Goal: Task Accomplishment & Management: Use online tool/utility

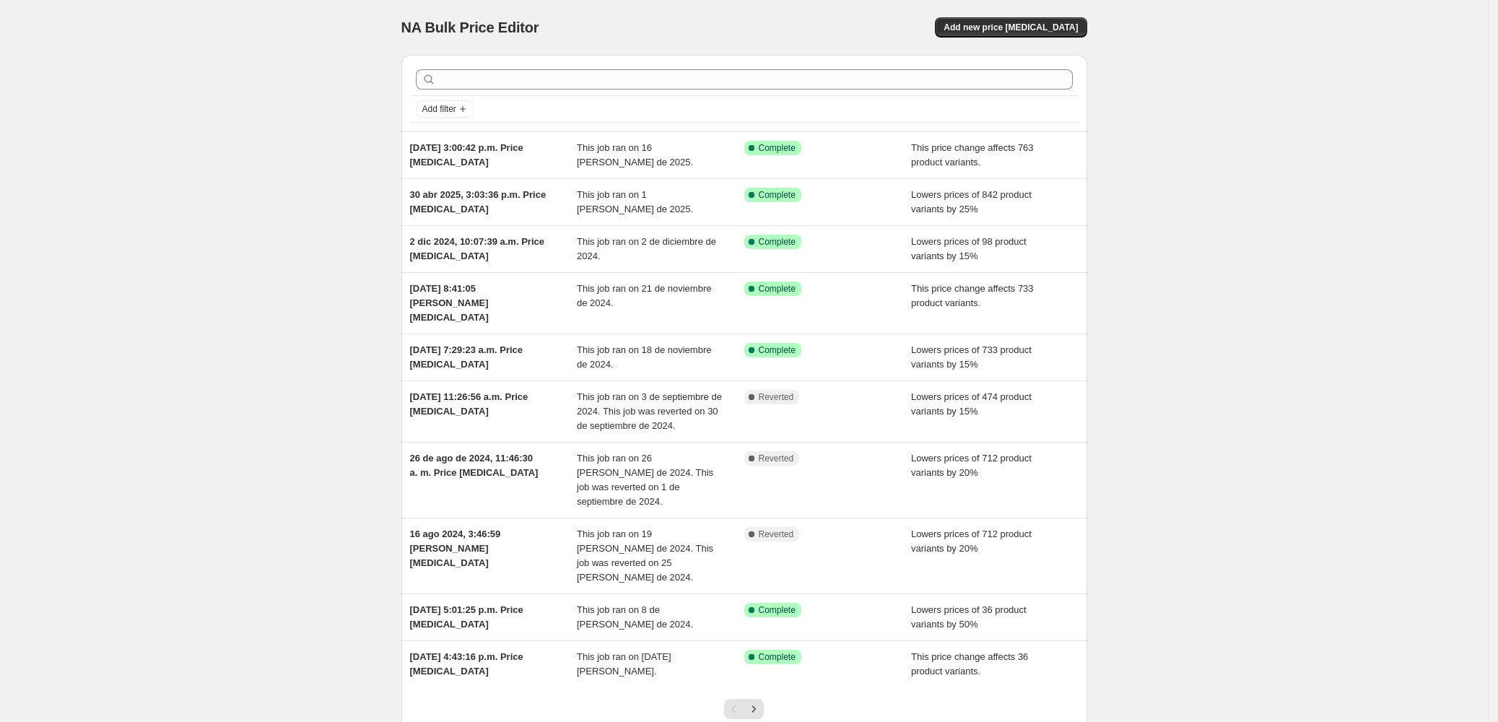
drag, startPoint x: 155, startPoint y: 214, endPoint x: 138, endPoint y: 234, distance: 26.2
click at [147, 218] on div "NA Bulk Price Editor. This page is ready NA Bulk Price Editor Add new price [ME…" at bounding box center [744, 415] width 1488 height 830
click at [1023, 37] on button "Add new price [MEDICAL_DATA]" at bounding box center [1011, 27] width 152 height 20
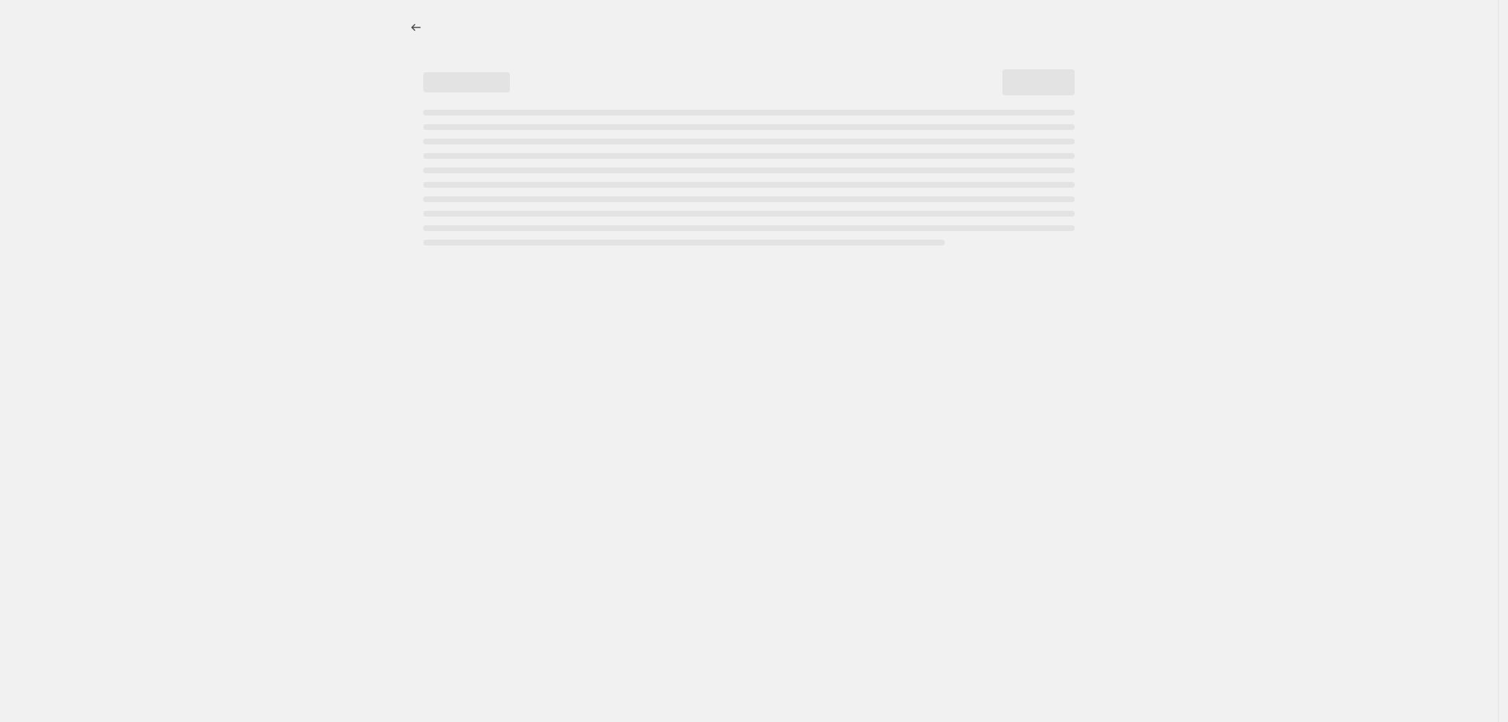
select select "percentage"
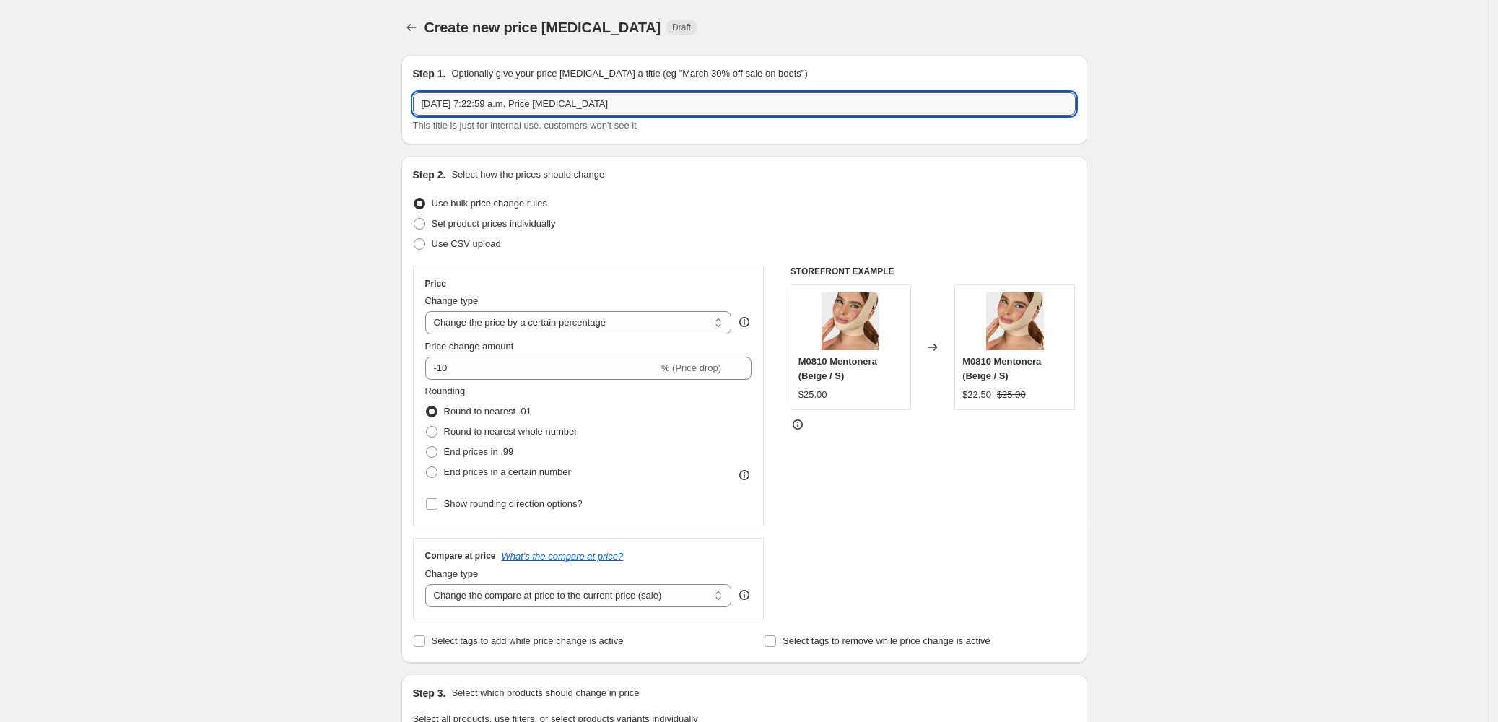
click at [568, 102] on input "[DATE] 7:22:59 a.m. Price [MEDICAL_DATA]" at bounding box center [744, 103] width 663 height 23
drag, startPoint x: 396, startPoint y: 103, endPoint x: 147, endPoint y: 102, distance: 249.9
click at [138, 96] on div "Create new price [MEDICAL_DATA]. This page is ready Create new price [MEDICAL_D…" at bounding box center [744, 724] width 1488 height 1448
type input "25% en Referencias seleccionadas"
click at [646, 110] on input "25% en Referencias seleccionadas" at bounding box center [744, 103] width 663 height 23
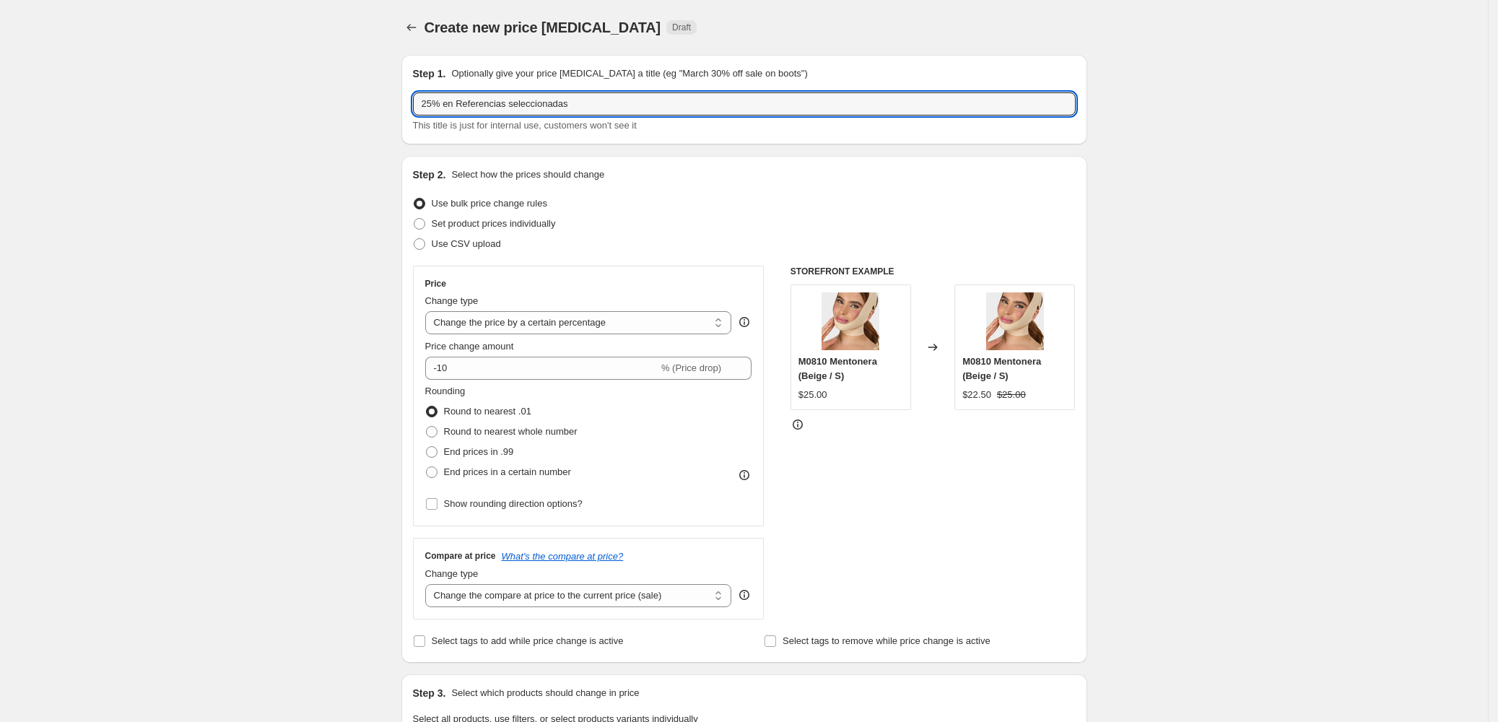
click at [321, 264] on div "Create new price [MEDICAL_DATA]. This page is ready Create new price [MEDICAL_D…" at bounding box center [744, 724] width 1488 height 1448
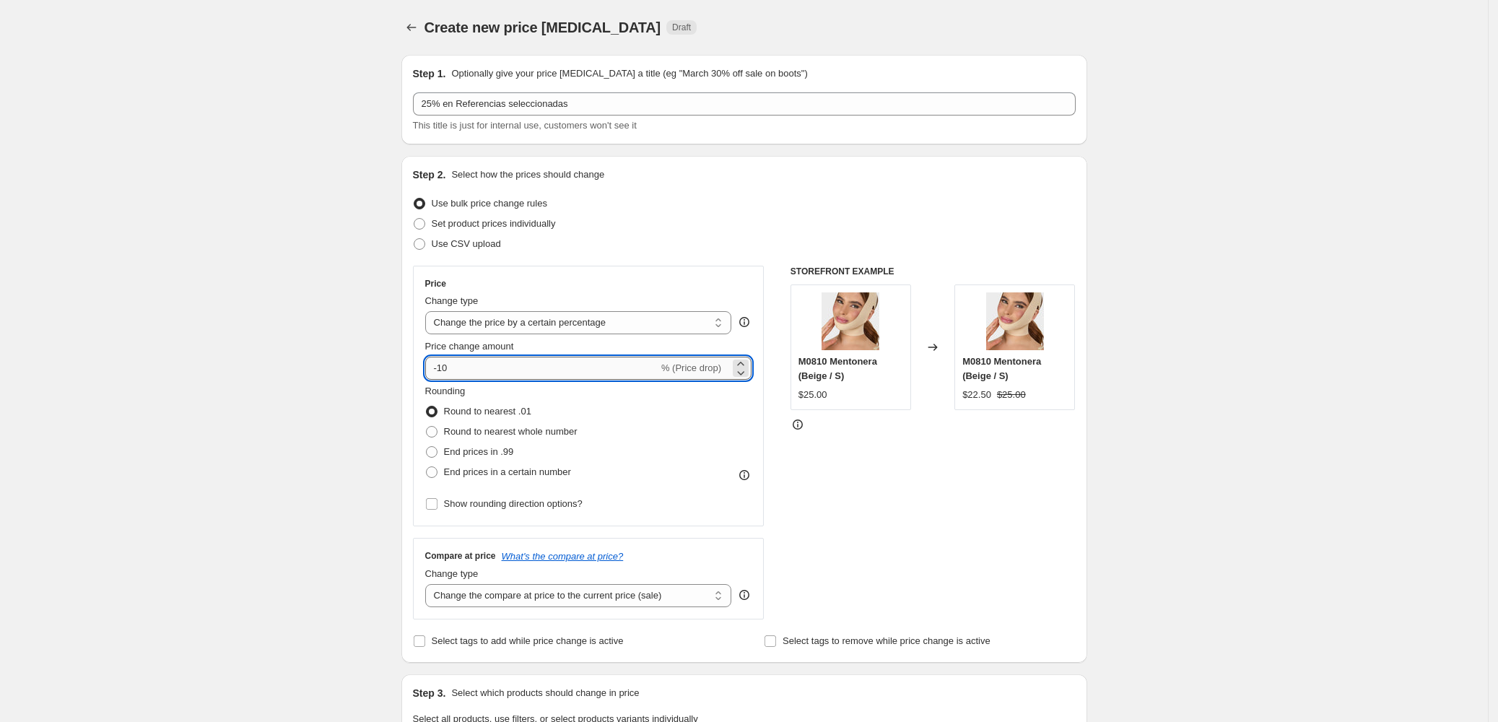
click at [459, 368] on input "-10" at bounding box center [541, 368] width 233 height 23
type input "-1"
type input "-25"
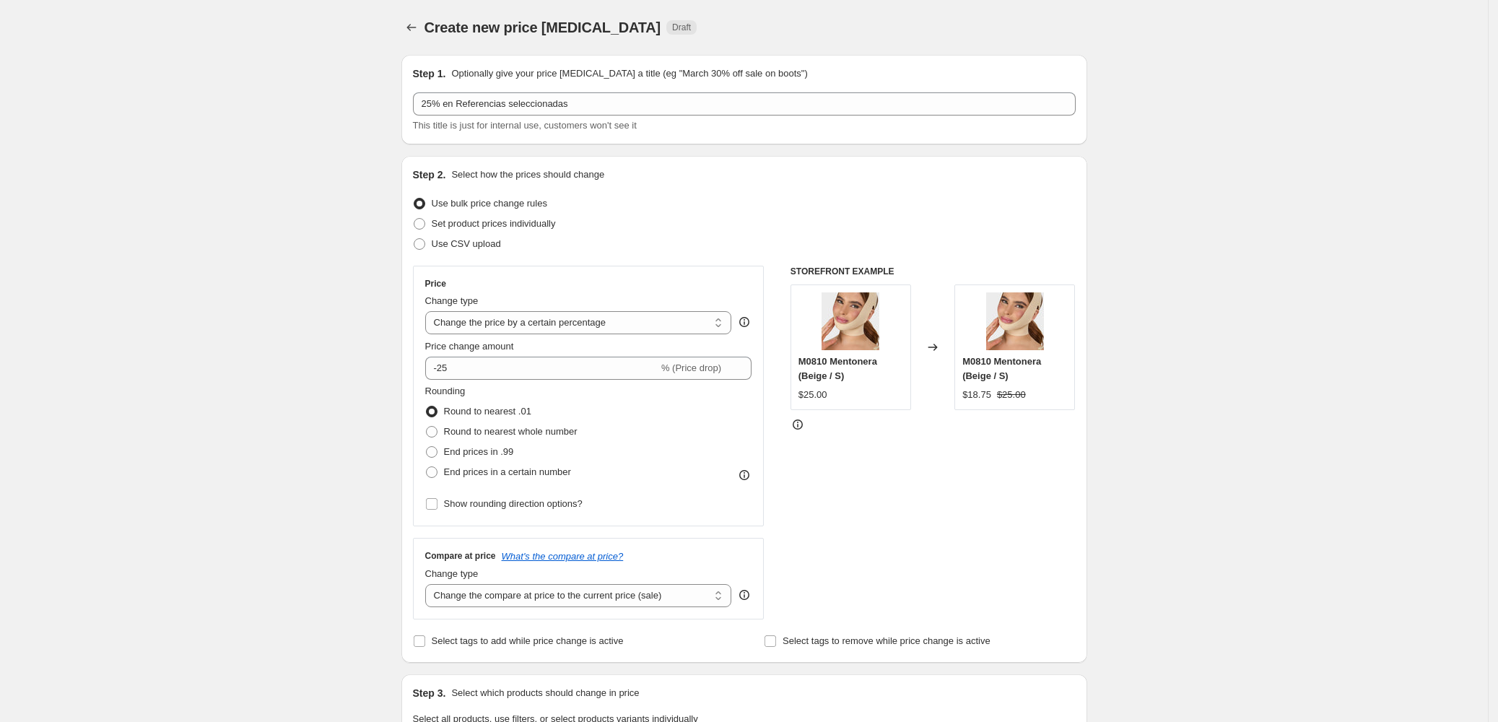
drag, startPoint x: 225, startPoint y: 311, endPoint x: 199, endPoint y: 287, distance: 35.8
click at [207, 292] on div "Create new price [MEDICAL_DATA]. This page is ready Create new price [MEDICAL_D…" at bounding box center [744, 724] width 1488 height 1448
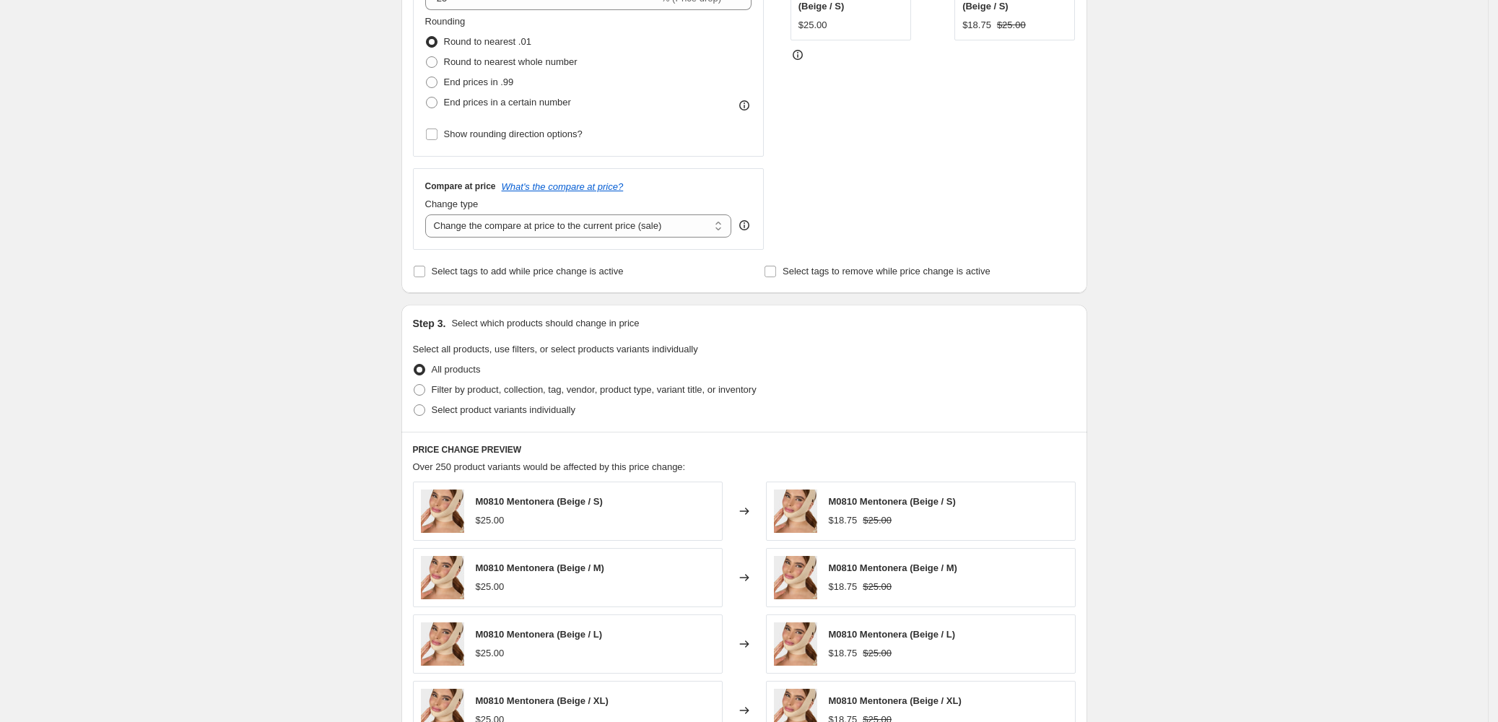
scroll to position [385, 0]
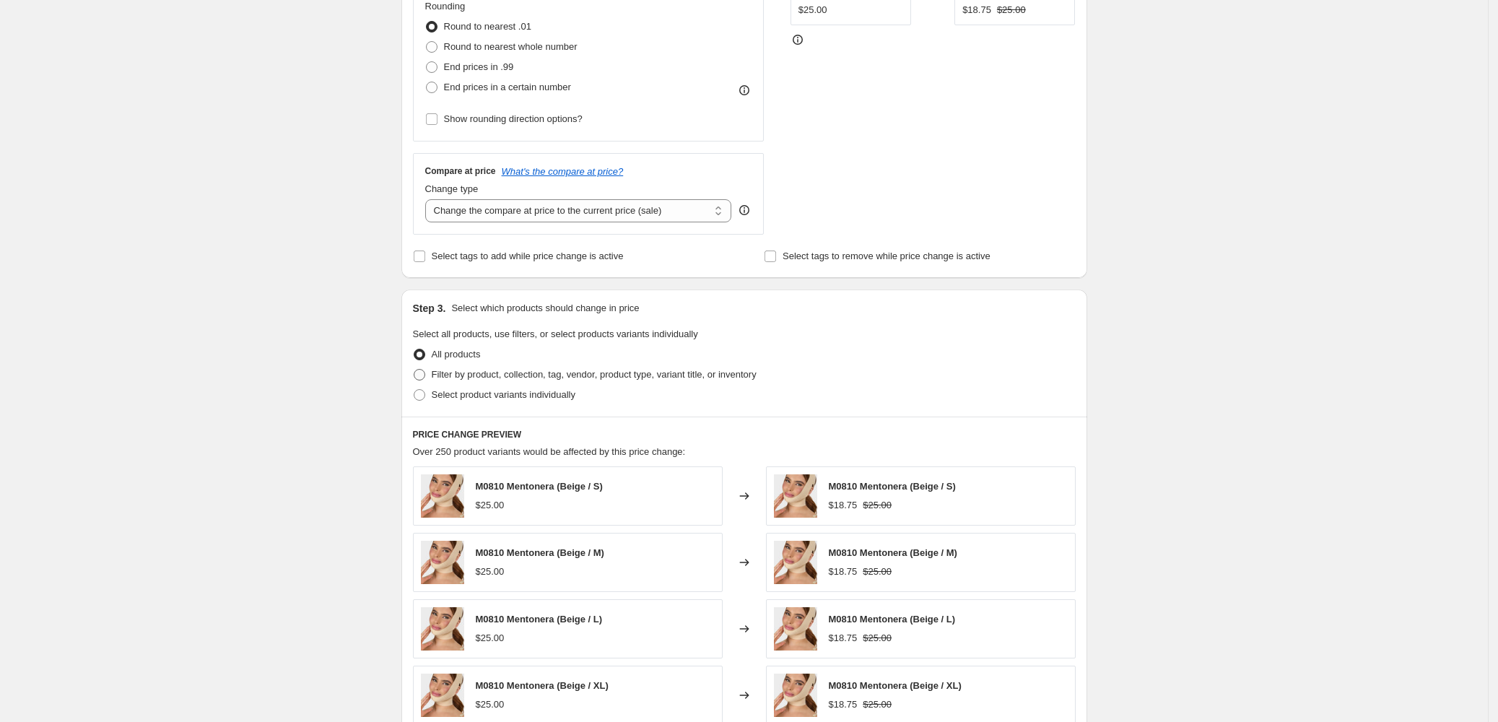
click at [476, 369] on span "Filter by product, collection, tag, vendor, product type, variant title, or inv…" at bounding box center [594, 374] width 325 height 11
click at [415, 369] on input "Filter by product, collection, tag, vendor, product type, variant title, or inv…" at bounding box center [414, 369] width 1 height 1
radio input "true"
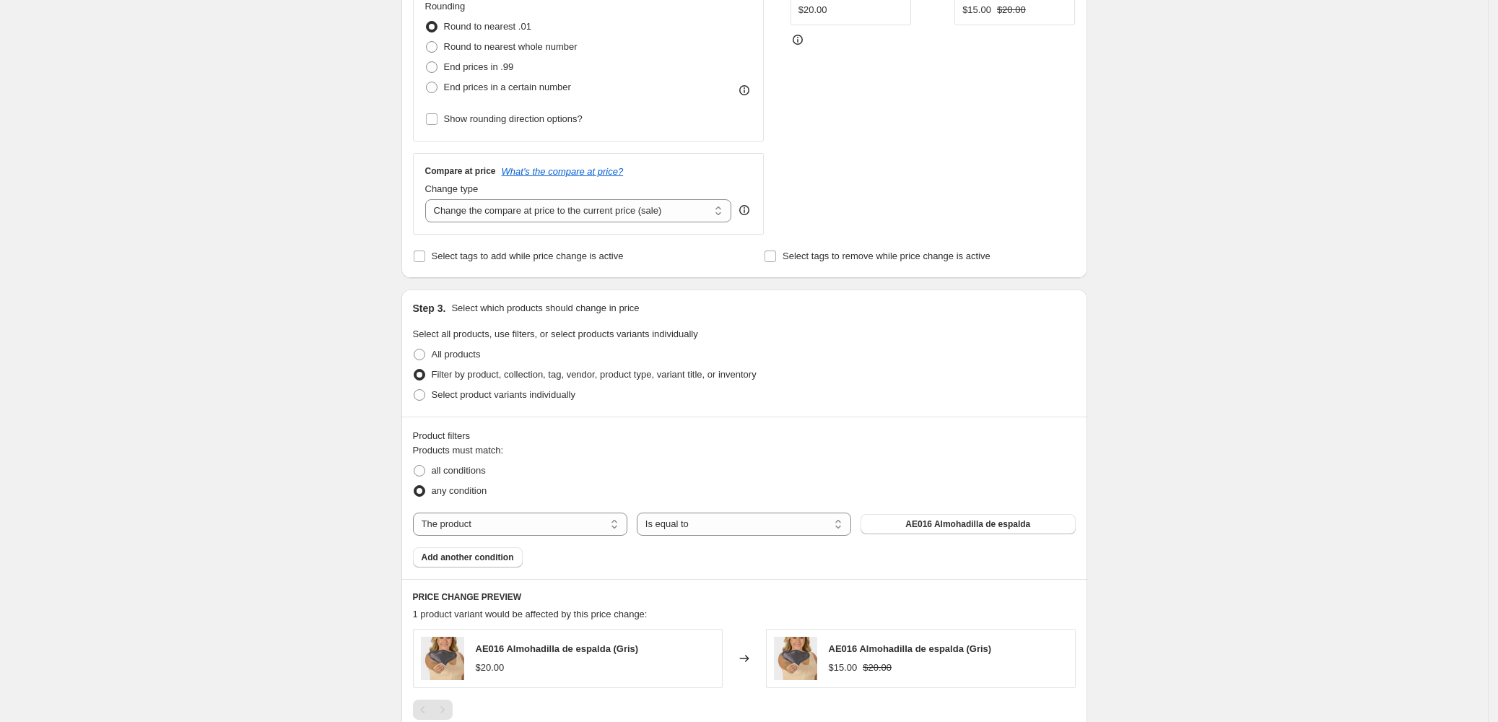
drag, startPoint x: 163, startPoint y: 356, endPoint x: 172, endPoint y: 354, distance: 8.9
click at [164, 356] on div "Create new price [MEDICAL_DATA]. This page is ready Create new price [MEDICAL_D…" at bounding box center [744, 285] width 1488 height 1340
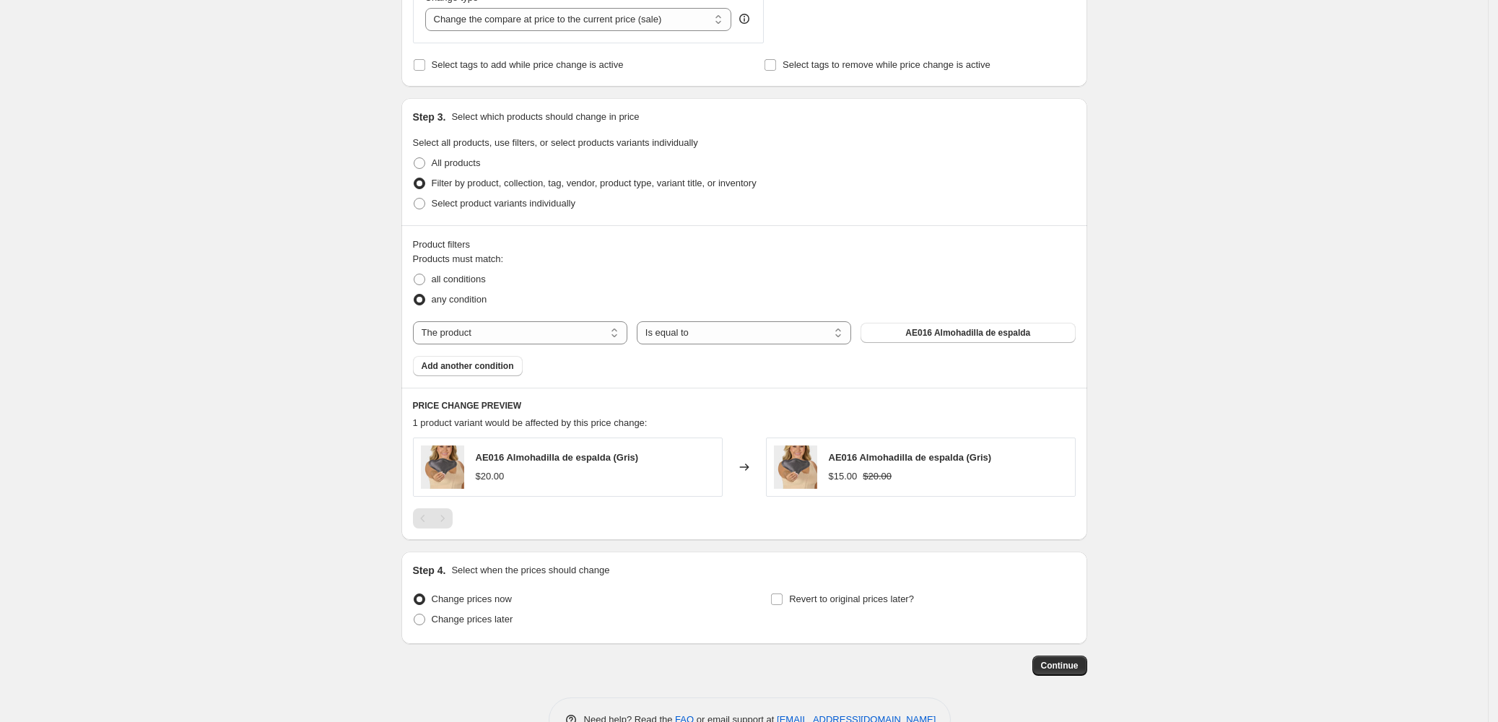
scroll to position [577, 0]
click at [441, 202] on span "Select product variants individually" at bounding box center [504, 202] width 144 height 11
click at [415, 198] on input "Select product variants individually" at bounding box center [414, 197] width 1 height 1
radio input "true"
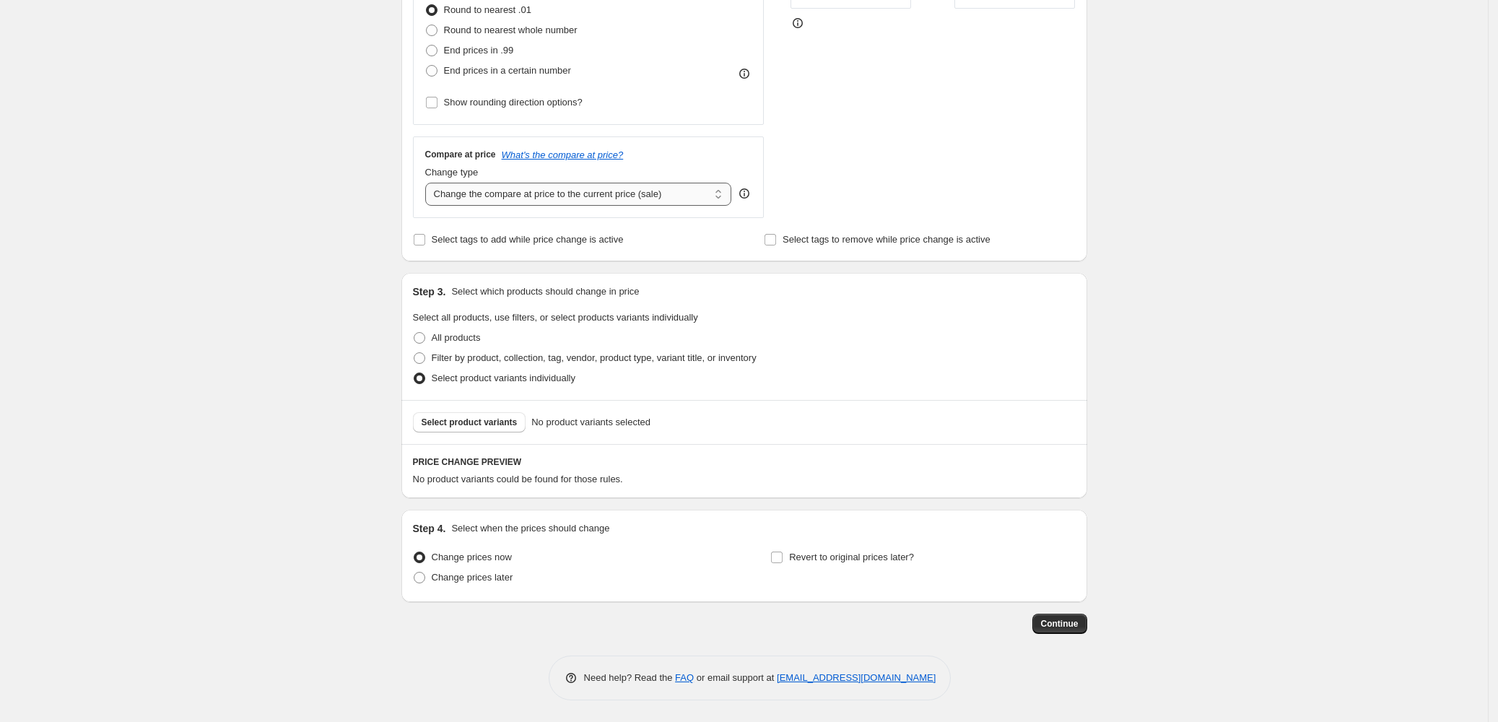
scroll to position [403, 0]
click at [474, 415] on button "Select product variants" at bounding box center [469, 422] width 113 height 20
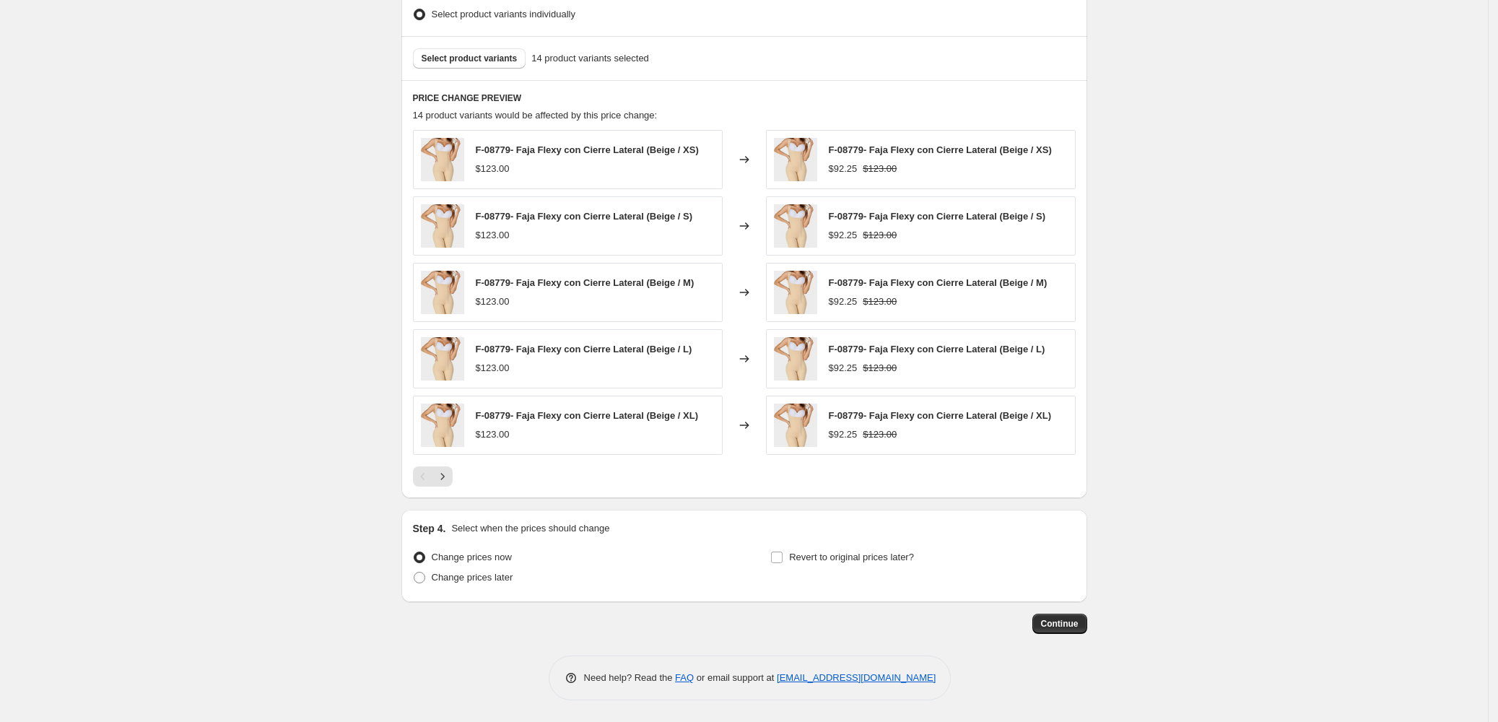
scroll to position [769, 0]
click at [446, 55] on span "Select product variants" at bounding box center [470, 59] width 96 height 12
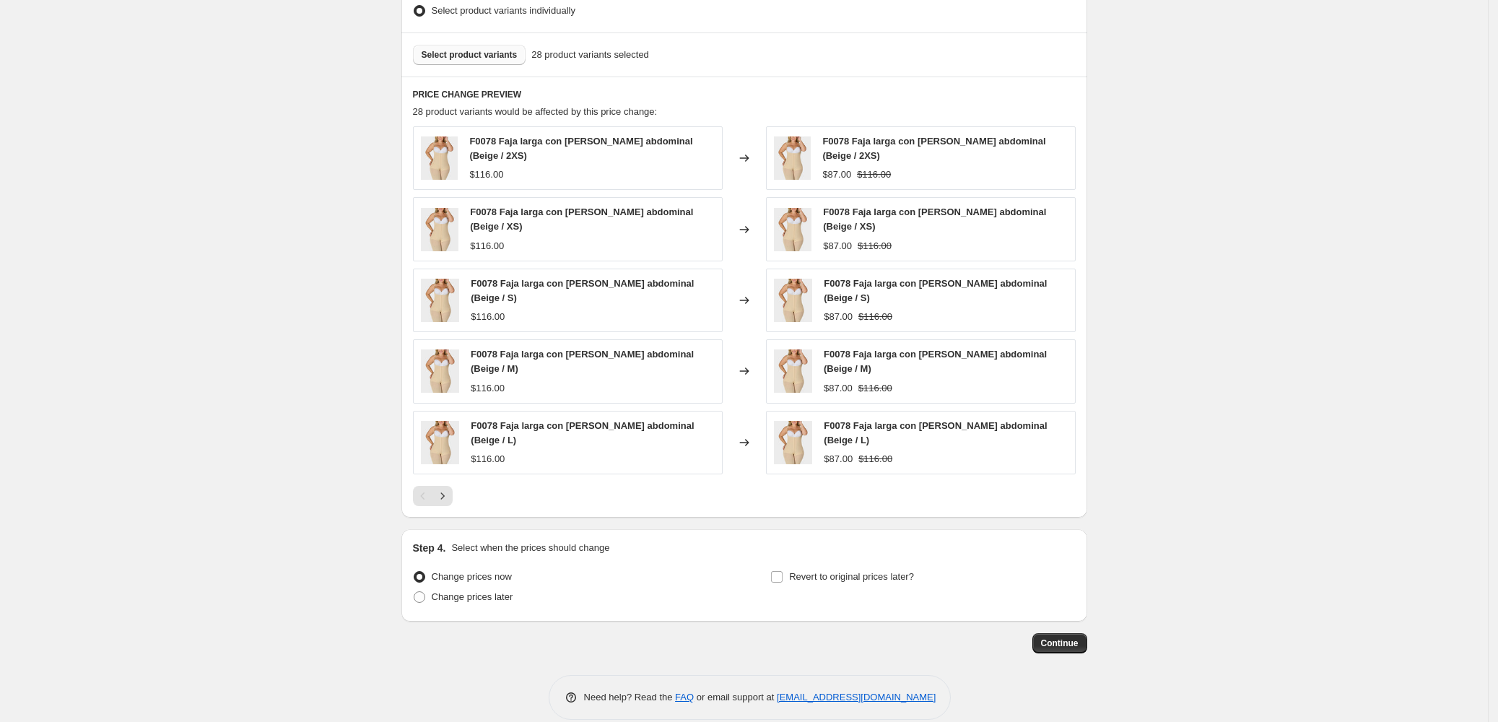
click at [501, 56] on span "Select product variants" at bounding box center [470, 55] width 96 height 12
click at [477, 58] on span "Select product variants" at bounding box center [470, 55] width 96 height 12
click at [454, 48] on button "Select product variants" at bounding box center [469, 55] width 113 height 20
drag, startPoint x: 308, startPoint y: 244, endPoint x: 259, endPoint y: 29, distance: 220.7
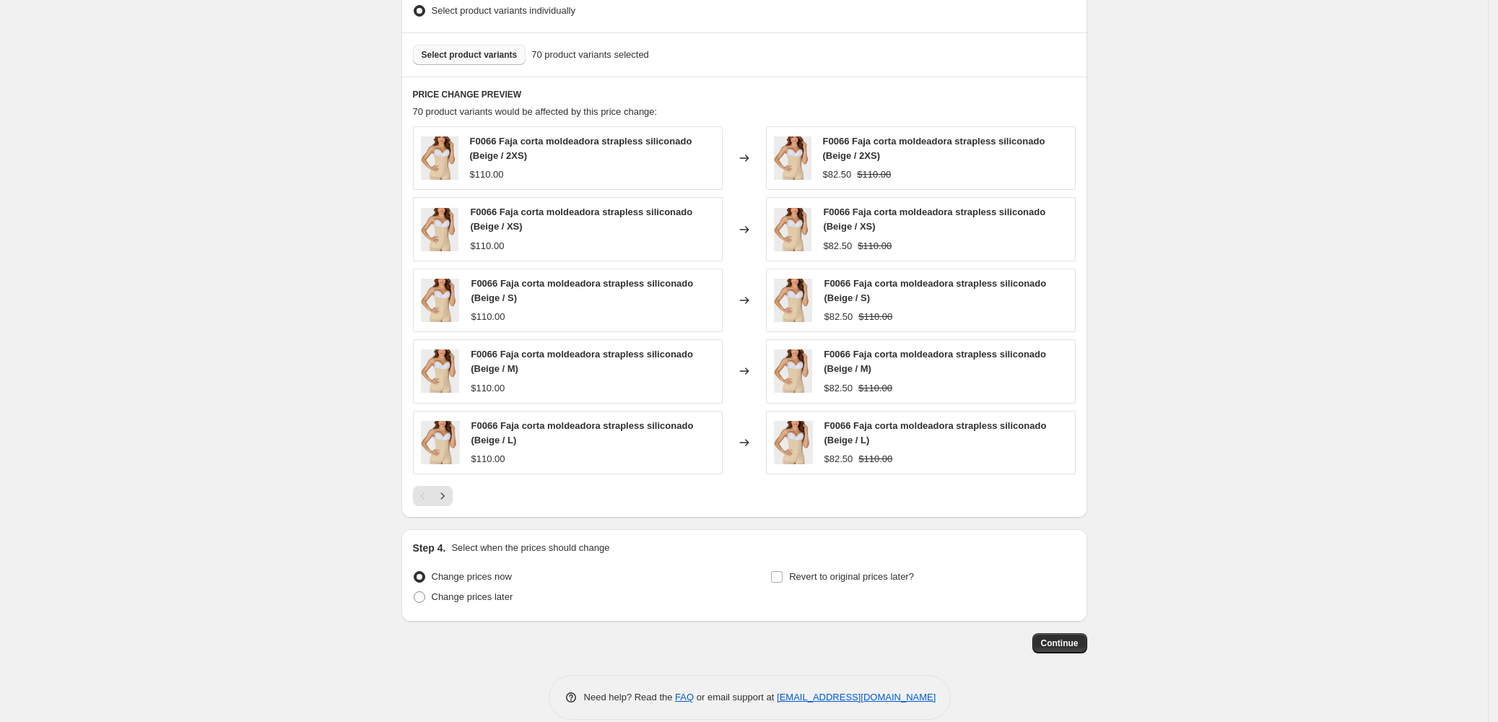
drag, startPoint x: 480, startPoint y: 53, endPoint x: 488, endPoint y: 54, distance: 8.7
click at [488, 54] on span "Select product variants" at bounding box center [470, 55] width 96 height 12
click at [486, 50] on span "Select product variants" at bounding box center [470, 55] width 96 height 12
click at [503, 58] on span "Select product variants" at bounding box center [470, 55] width 96 height 12
click at [485, 52] on span "Select product variants" at bounding box center [470, 55] width 96 height 12
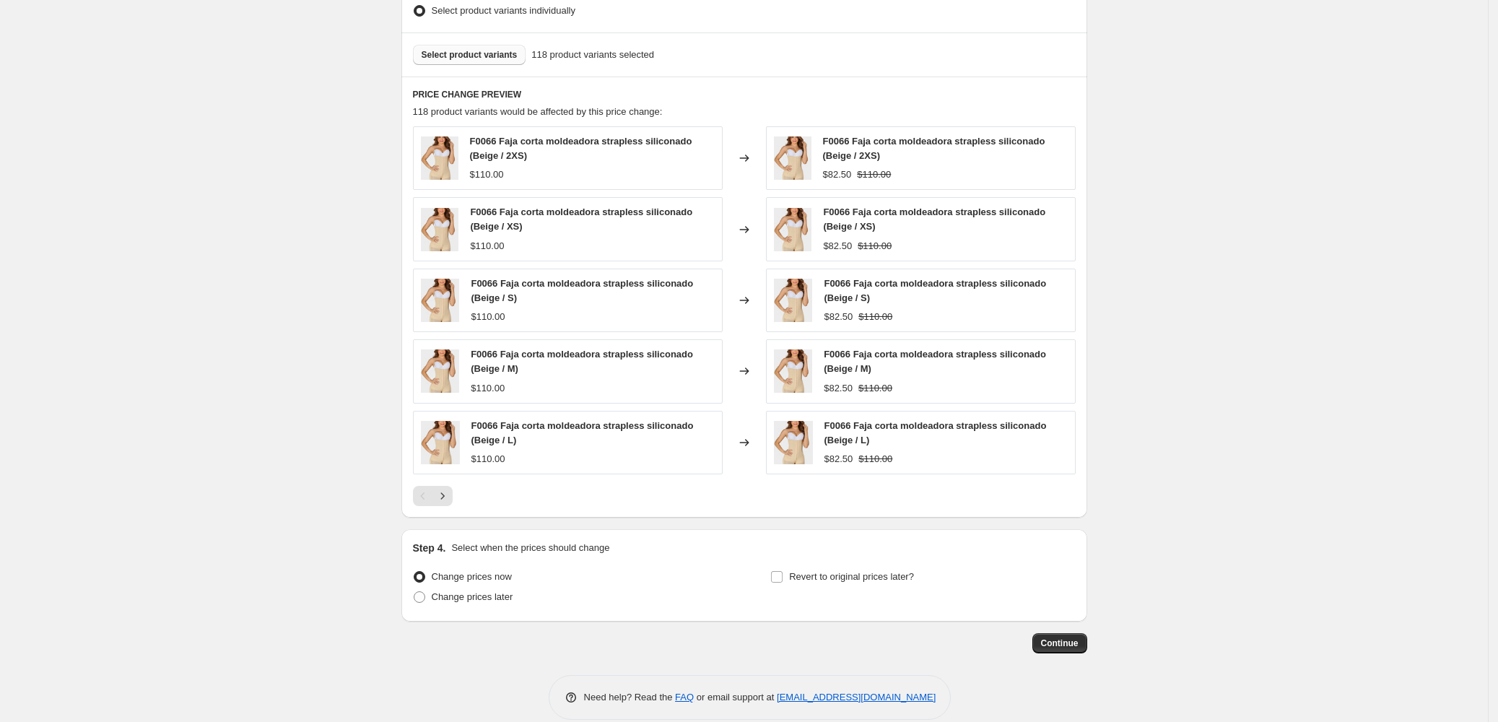
click at [467, 57] on span "Select product variants" at bounding box center [470, 55] width 96 height 12
click at [468, 56] on span "Select product variants" at bounding box center [470, 55] width 96 height 12
drag, startPoint x: 467, startPoint y: 48, endPoint x: 474, endPoint y: 52, distance: 7.4
click at [474, 52] on button "Select product variants" at bounding box center [469, 55] width 113 height 20
click at [459, 51] on span "Select product variants" at bounding box center [470, 55] width 96 height 12
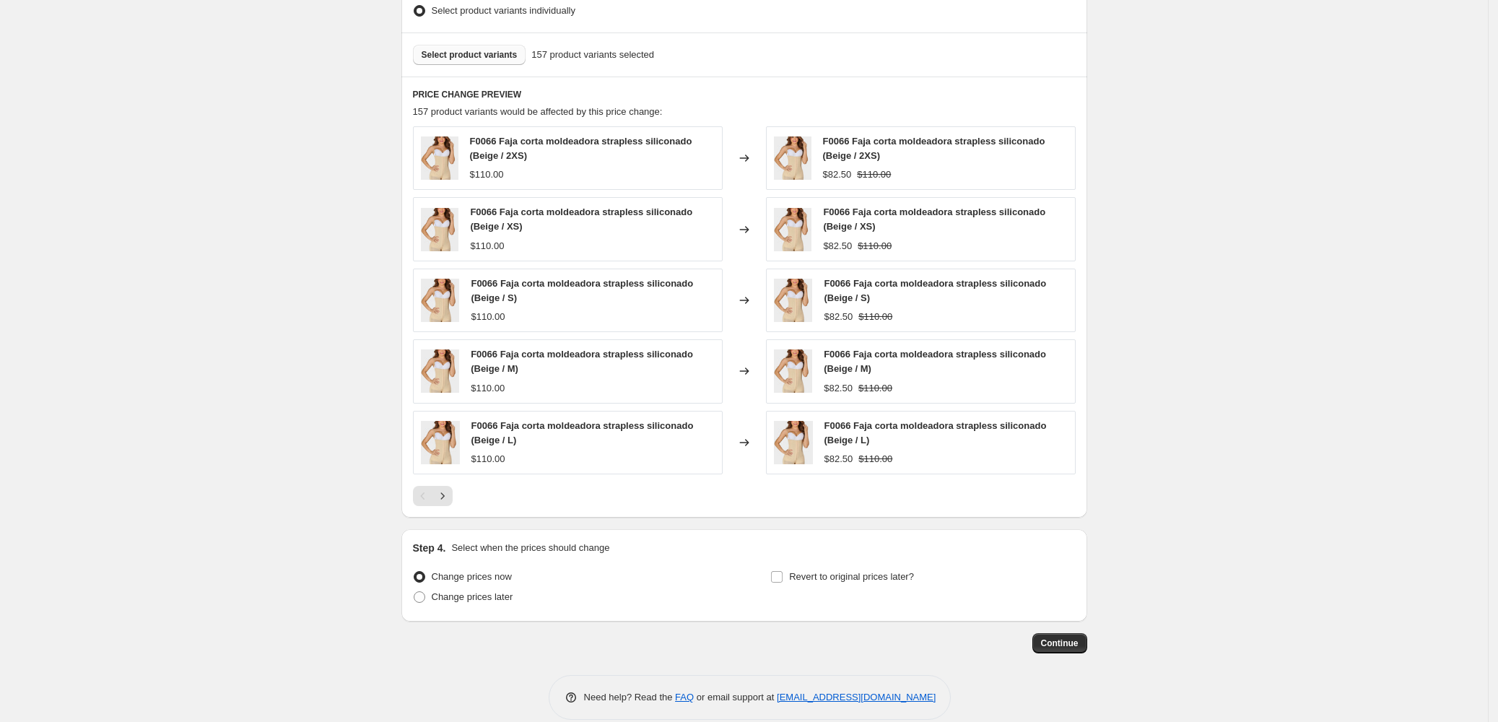
click at [490, 53] on span "Select product variants" at bounding box center [470, 55] width 96 height 12
click at [452, 48] on button "Select product variants" at bounding box center [469, 55] width 113 height 20
click at [467, 33] on div "Select product variants 183 product variants selected" at bounding box center [745, 54] width 686 height 44
click at [467, 56] on span "Select product variants" at bounding box center [470, 55] width 96 height 12
click at [465, 44] on div "Select product variants 195 product variants selected" at bounding box center [745, 54] width 686 height 44
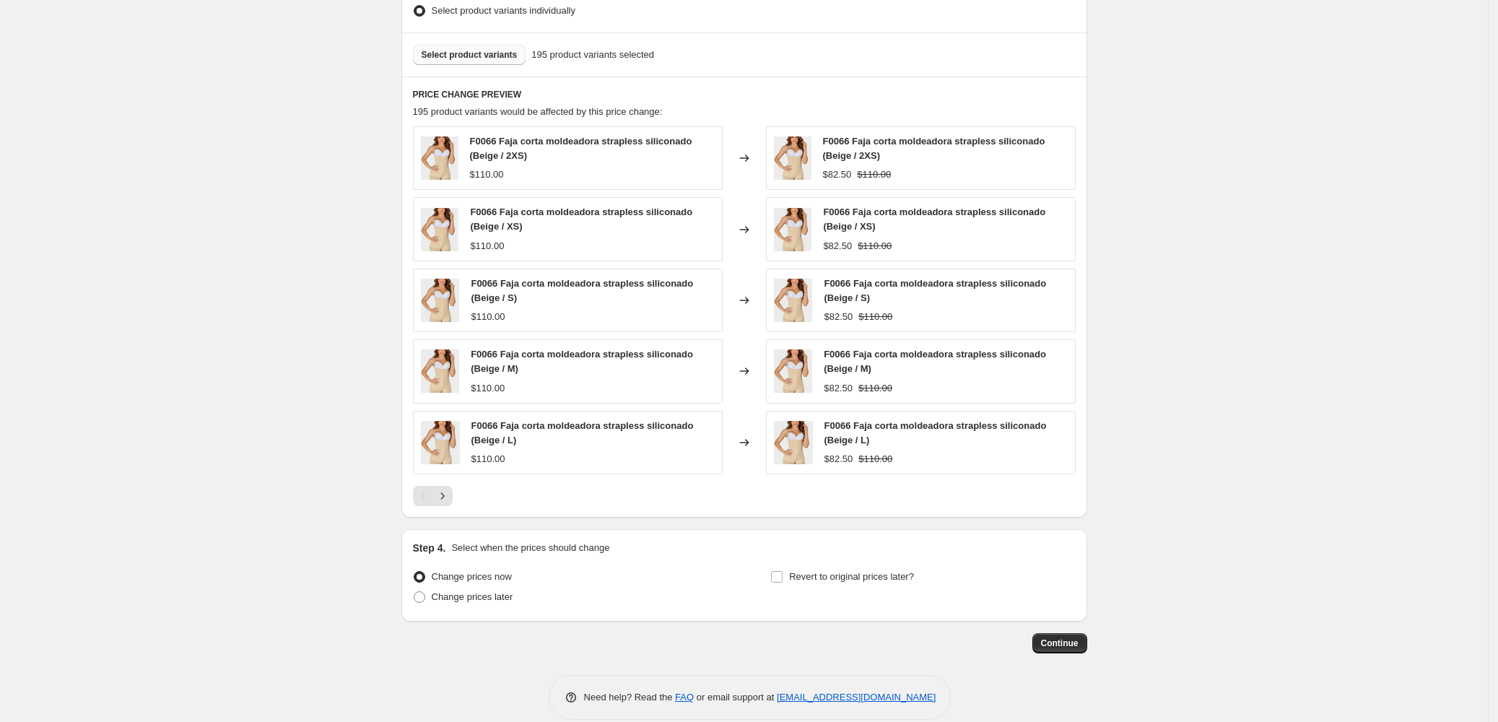
click at [488, 59] on span "Select product variants" at bounding box center [470, 55] width 96 height 12
click at [474, 56] on span "Select product variants" at bounding box center [470, 55] width 96 height 12
click at [454, 58] on span "Select product variants" at bounding box center [470, 55] width 96 height 12
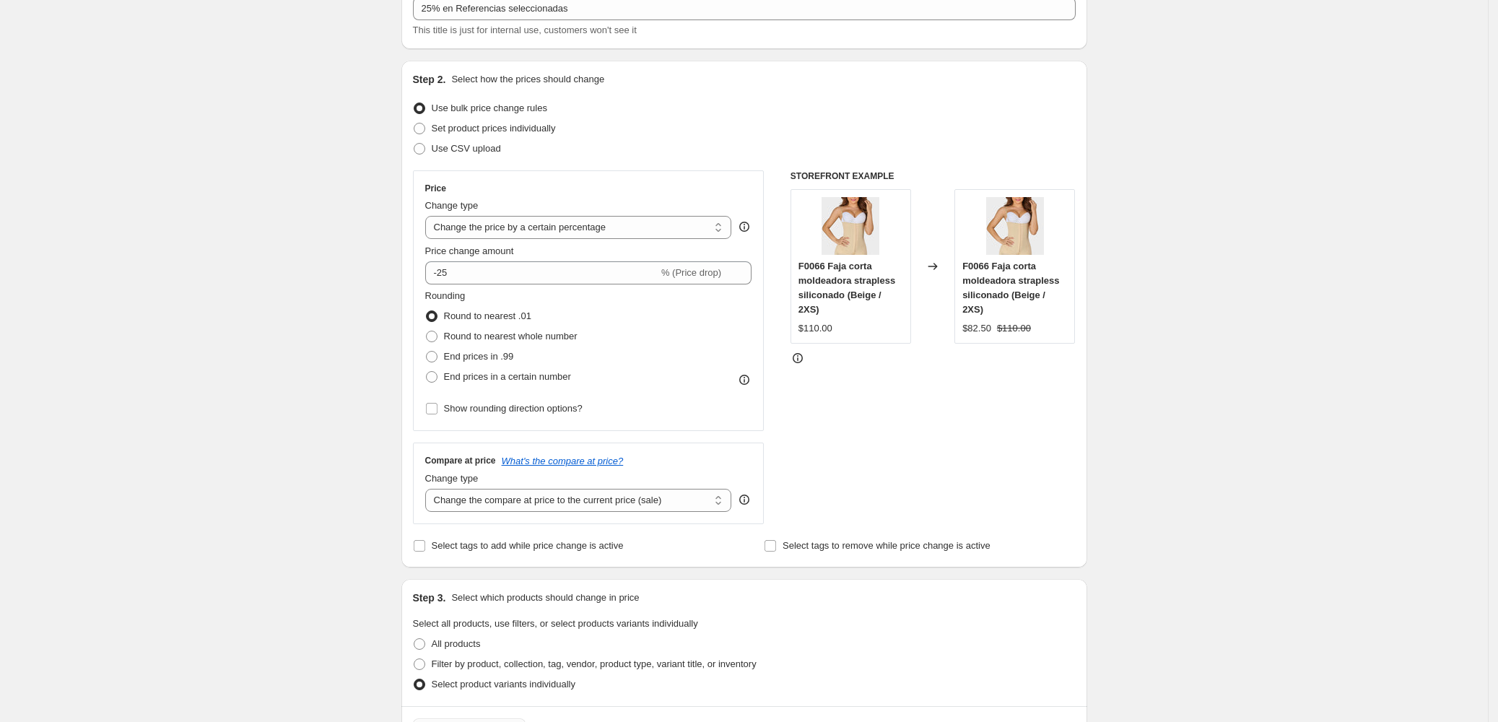
scroll to position [0, 0]
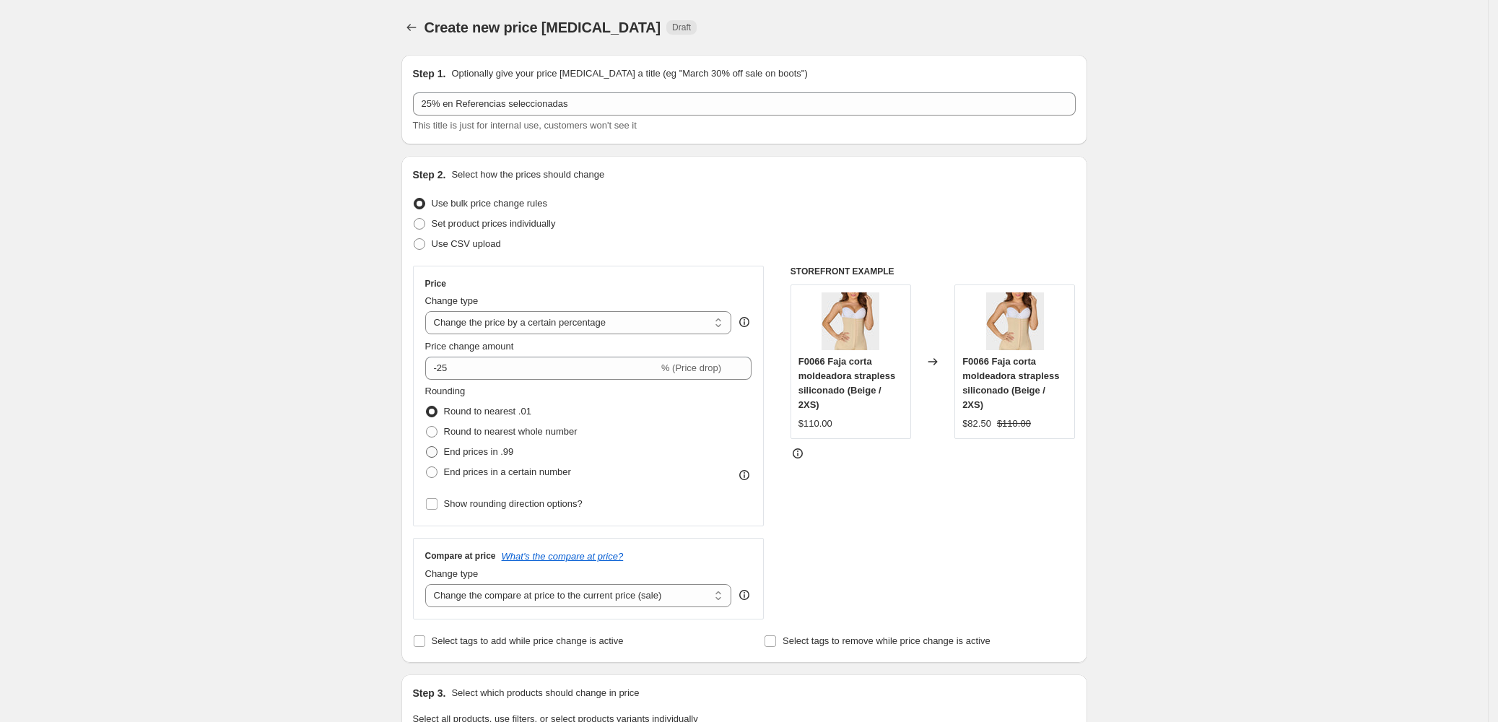
click at [436, 452] on span at bounding box center [432, 452] width 12 height 12
click at [427, 447] on input "End prices in .99" at bounding box center [426, 446] width 1 height 1
radio input "true"
drag, startPoint x: 516, startPoint y: 453, endPoint x: 446, endPoint y: 452, distance: 70.1
click at [446, 452] on div "End prices in .99" at bounding box center [501, 452] width 152 height 20
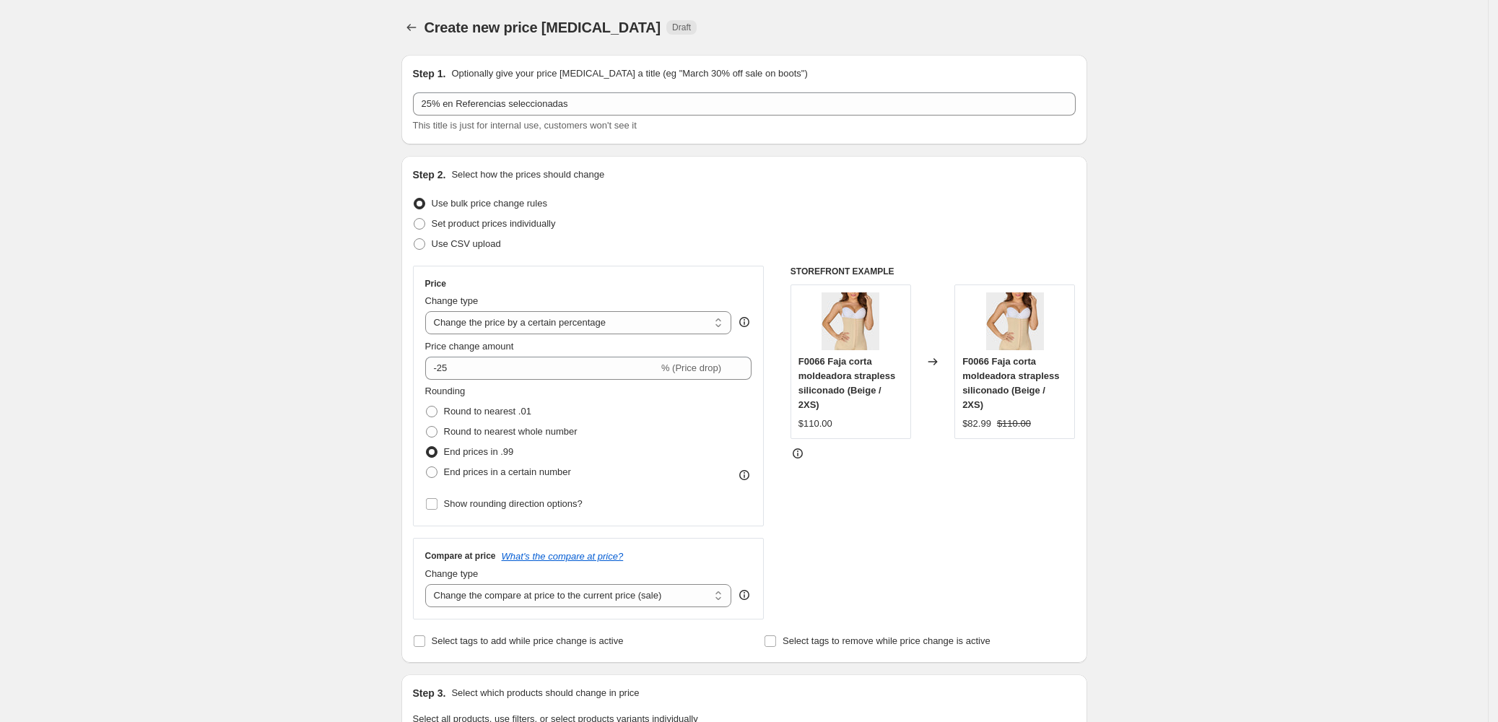
drag, startPoint x: 1149, startPoint y: 318, endPoint x: 1129, endPoint y: 318, distance: 20.2
click at [432, 404] on label "Round to nearest .01" at bounding box center [478, 412] width 106 height 20
click at [427, 406] on input "Round to nearest .01" at bounding box center [426, 406] width 1 height 1
radio input "true"
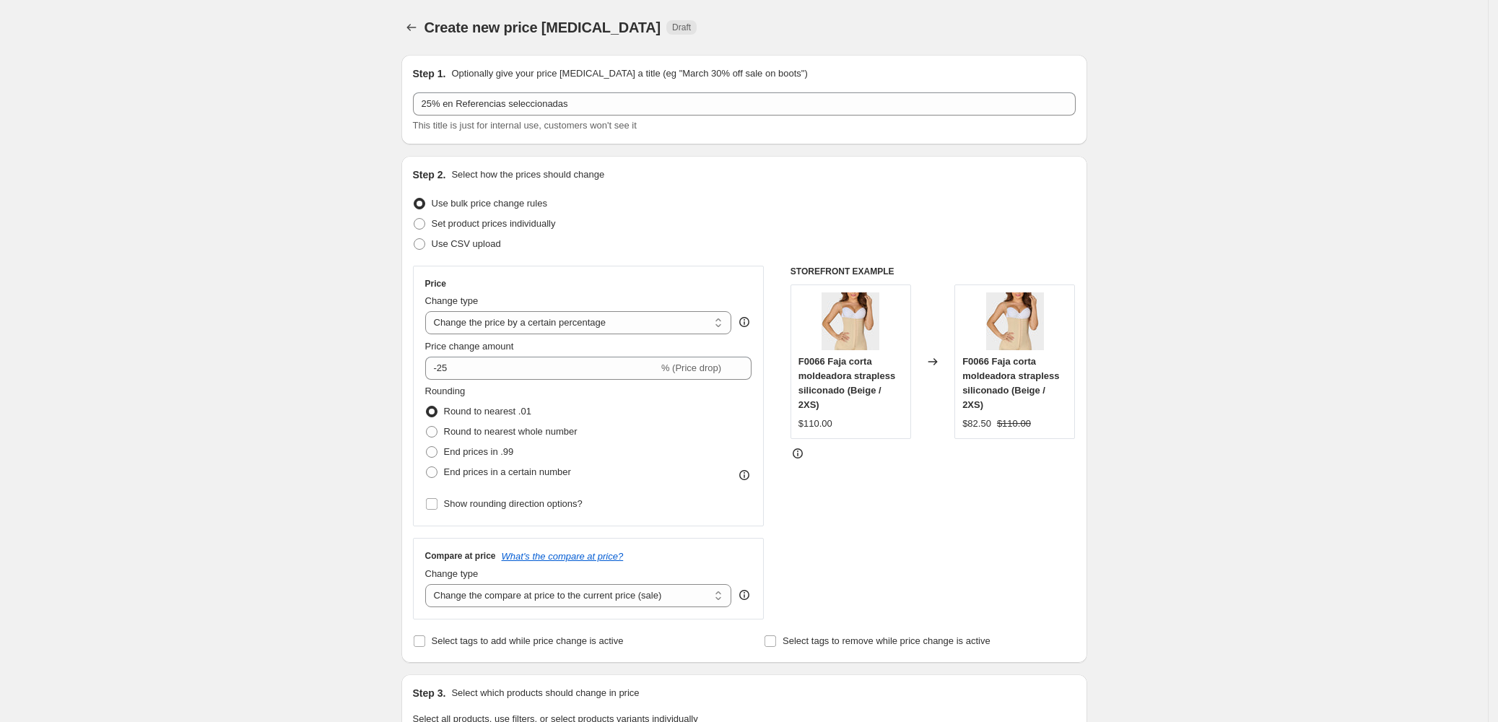
scroll to position [96, 0]
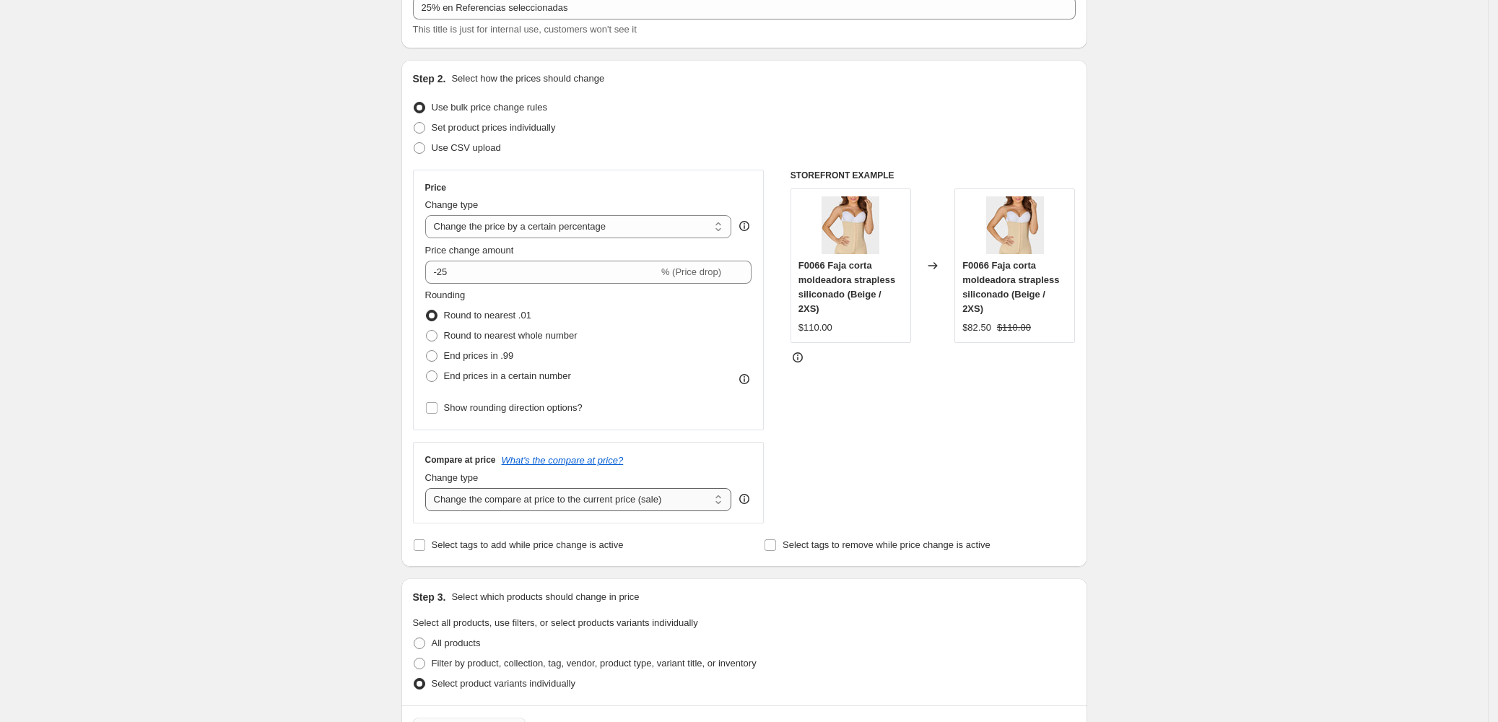
click at [667, 491] on select "Change the compare at price to the current price (sale) Change the compare at p…" at bounding box center [578, 499] width 307 height 23
click at [1156, 489] on div "Create new price [MEDICAL_DATA]. This page is ready Create new price [MEDICAL_D…" at bounding box center [744, 659] width 1488 height 1511
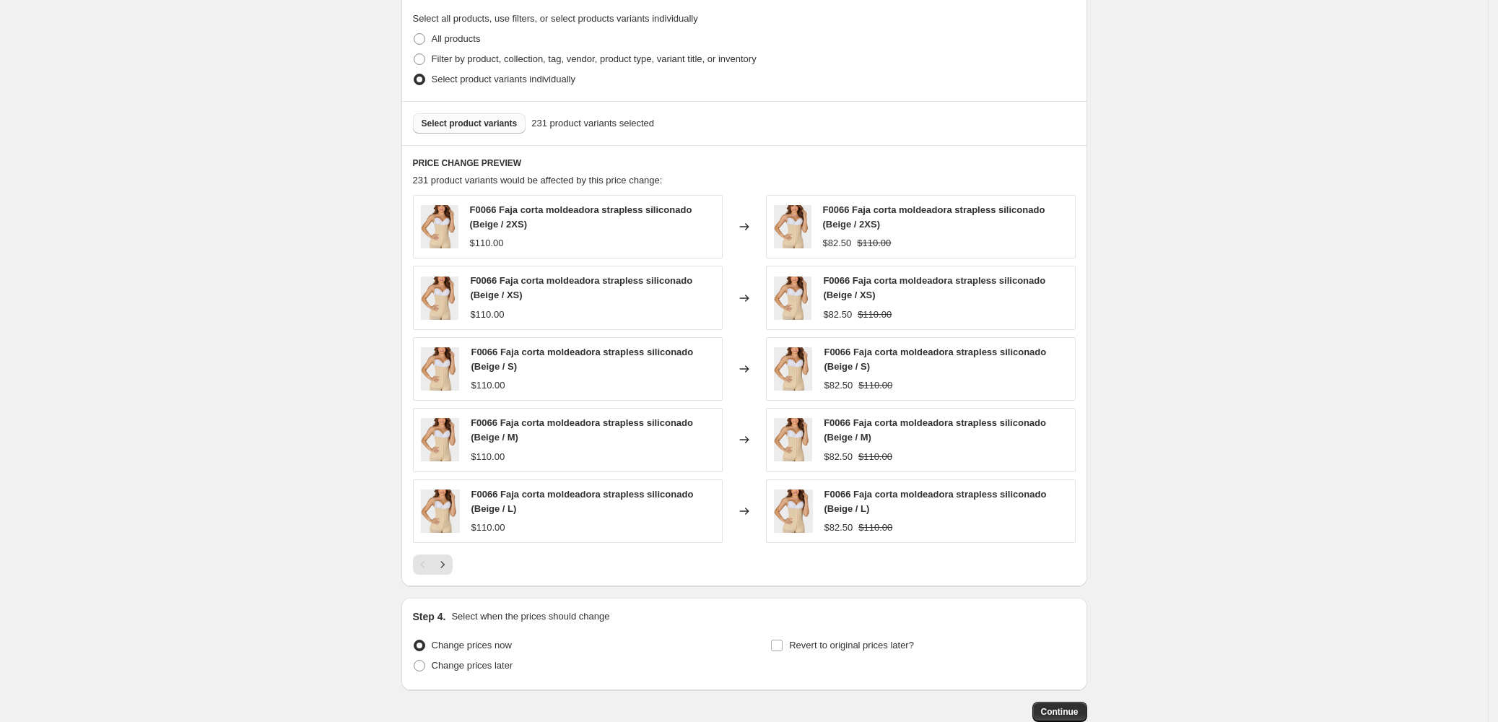
scroll to position [791, 0]
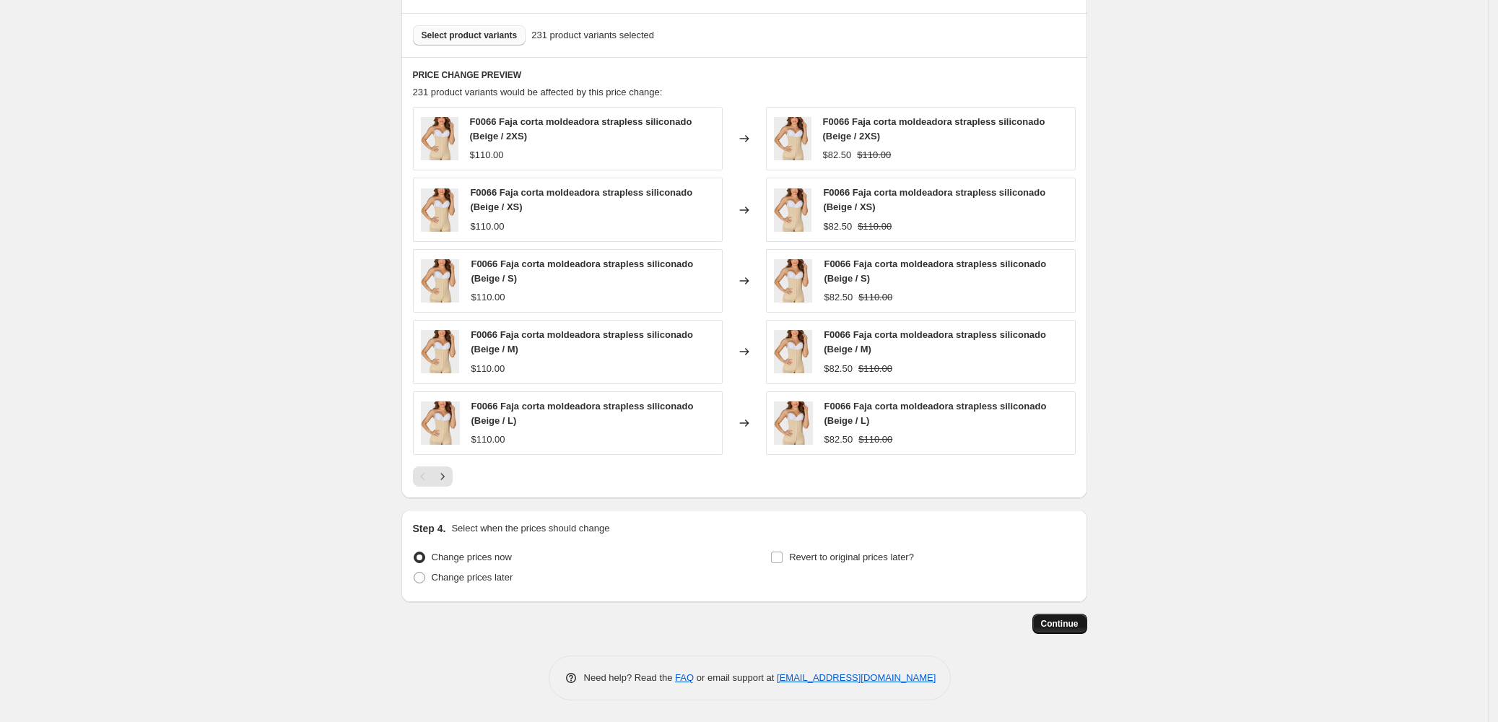
click at [1078, 628] on span "Continue" at bounding box center [1060, 624] width 38 height 12
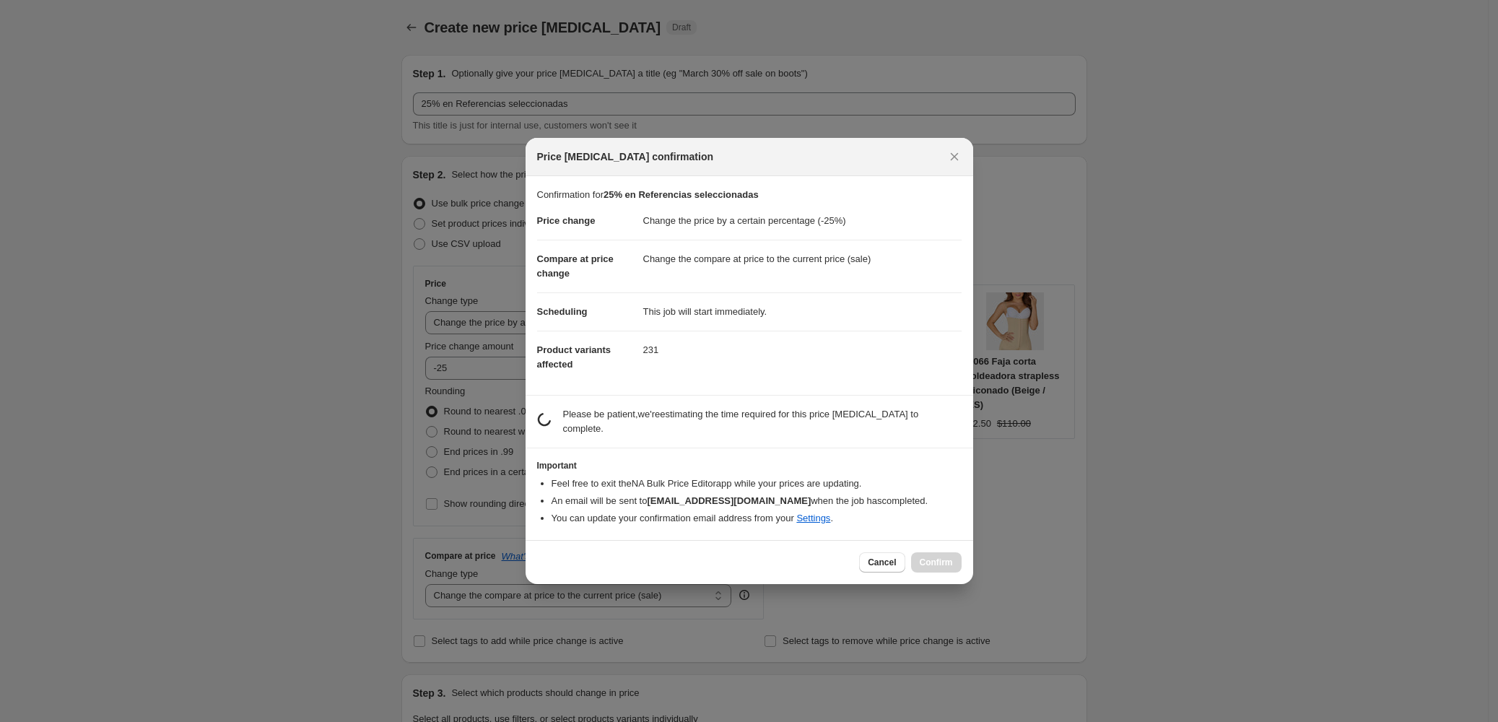
scroll to position [0, 0]
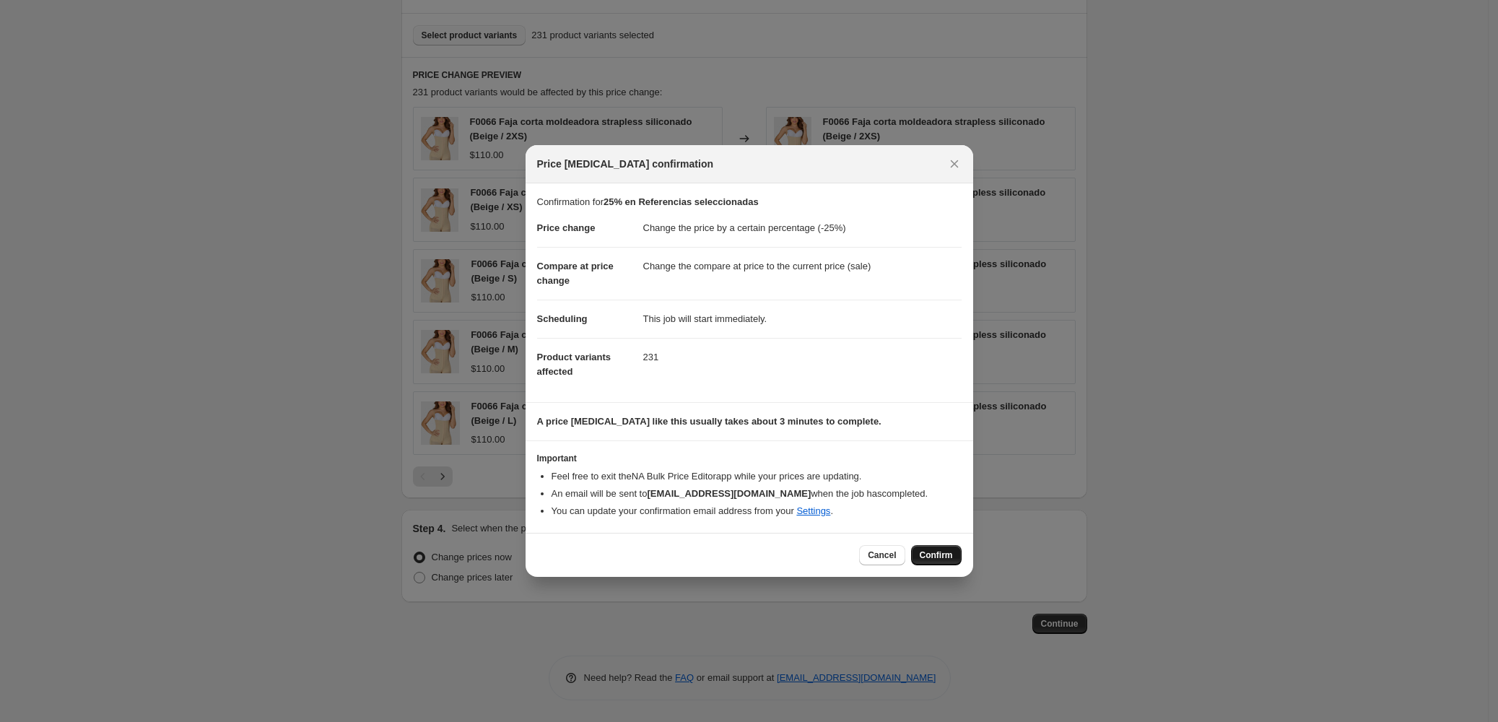
click at [958, 560] on button "Confirm" at bounding box center [936, 555] width 51 height 20
type input "25% en Referencias seleccionadas"
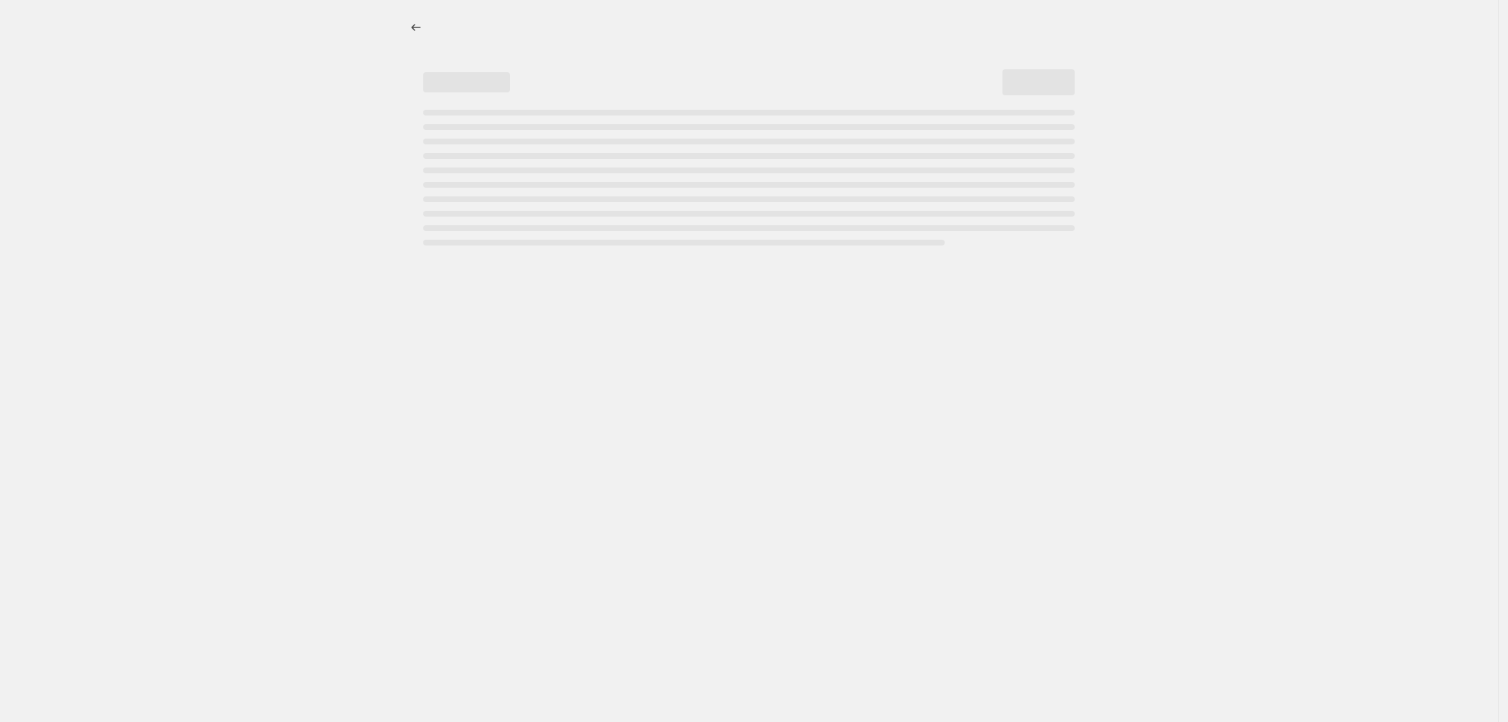
select select "percentage"
